Goal: Check status

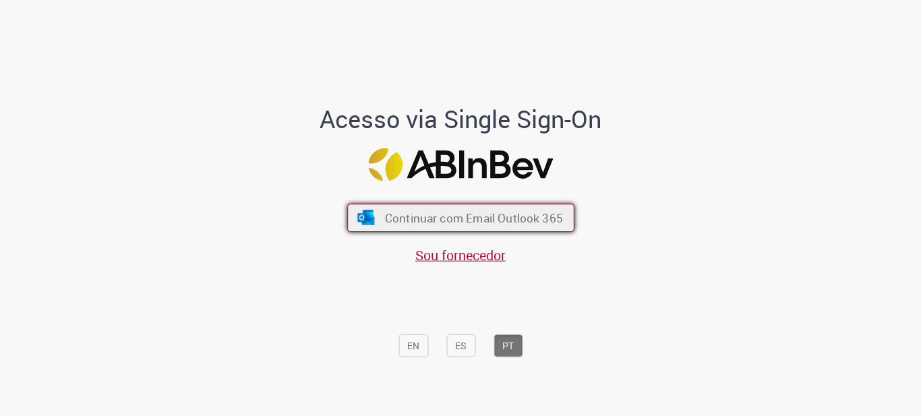
click at [501, 210] on span "Continuar com Email Outlook 365" at bounding box center [473, 218] width 178 height 16
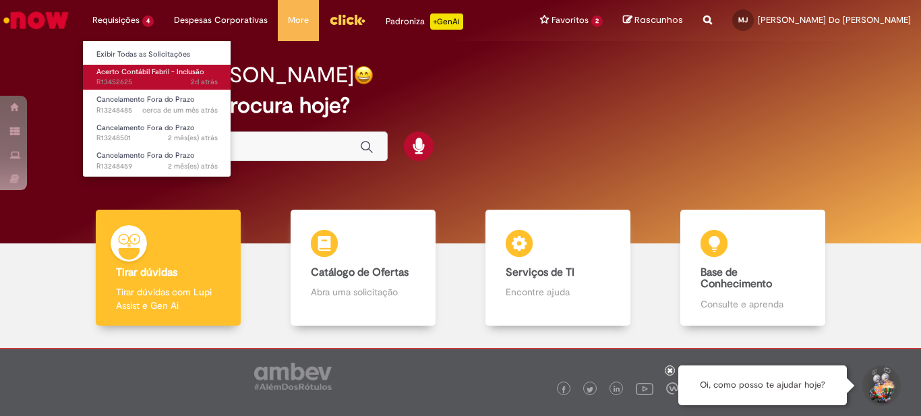
click at [151, 78] on span "2d atrás 2 dias atrás R13452625" at bounding box center [156, 82] width 121 height 11
